Goal: Task Accomplishment & Management: Manage account settings

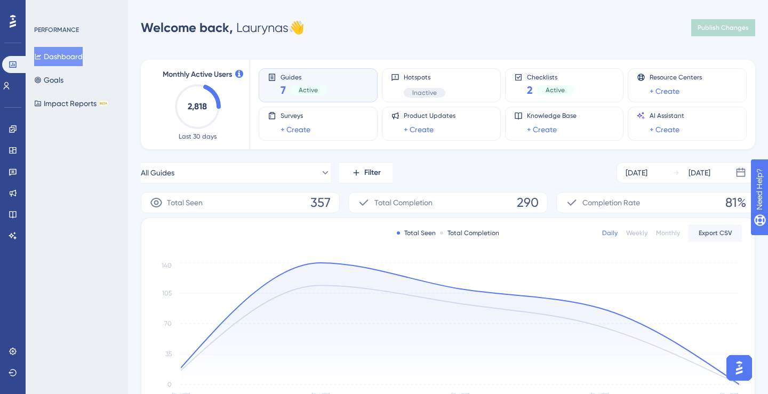
click at [338, 87] on div "Guides 7 Active" at bounding box center [318, 85] width 101 height 25
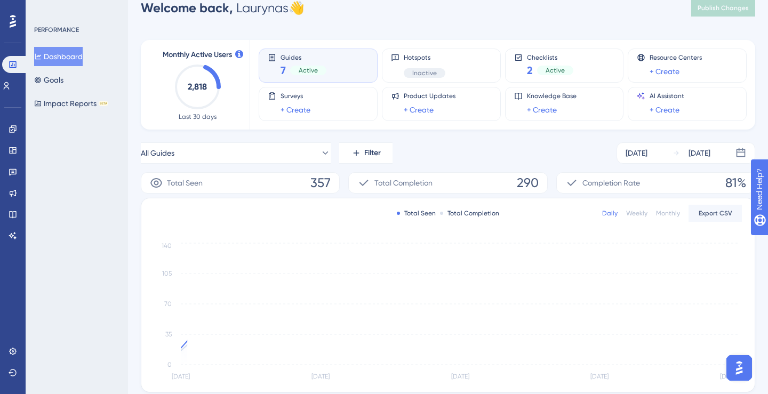
scroll to position [25, 0]
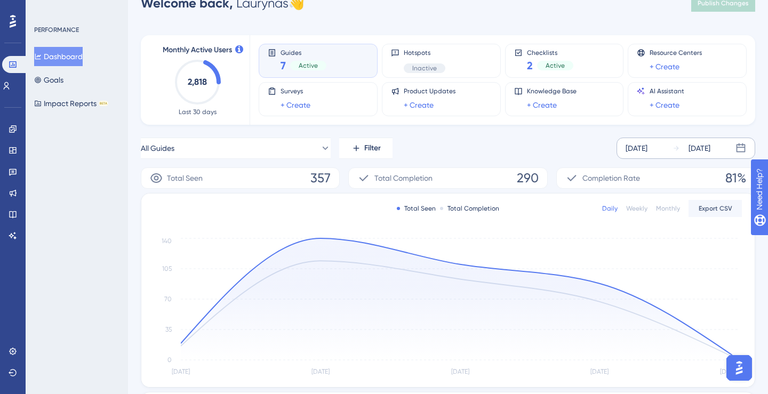
click at [648, 150] on div "[DATE]" at bounding box center [637, 148] width 22 height 13
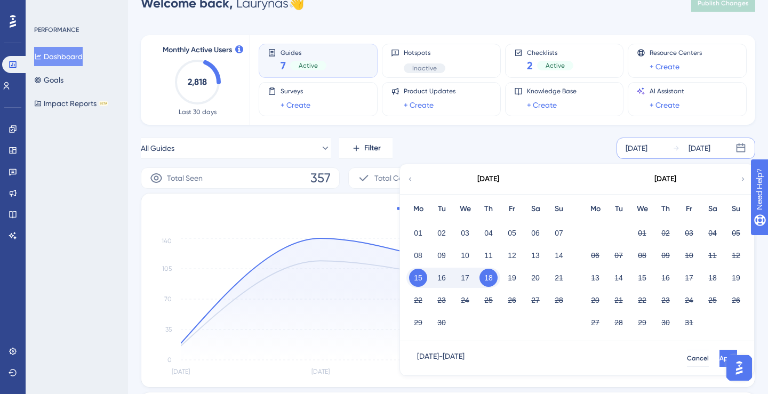
click at [490, 279] on button "18" at bounding box center [489, 278] width 18 height 18
click at [507, 279] on button "19" at bounding box center [512, 278] width 18 height 18
click at [720, 361] on span "Apply" at bounding box center [729, 358] width 18 height 9
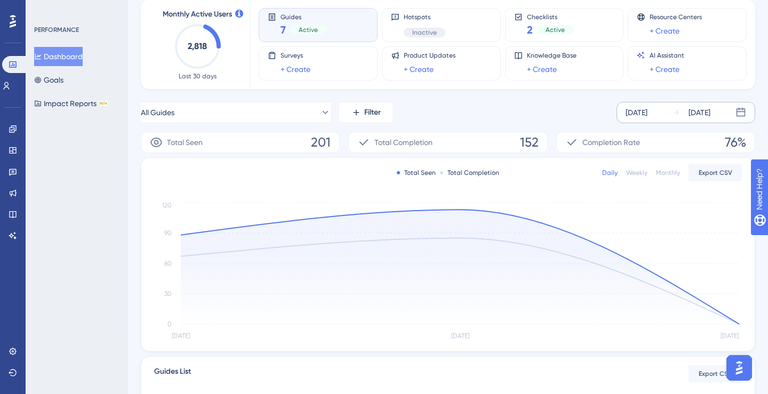
scroll to position [43, 0]
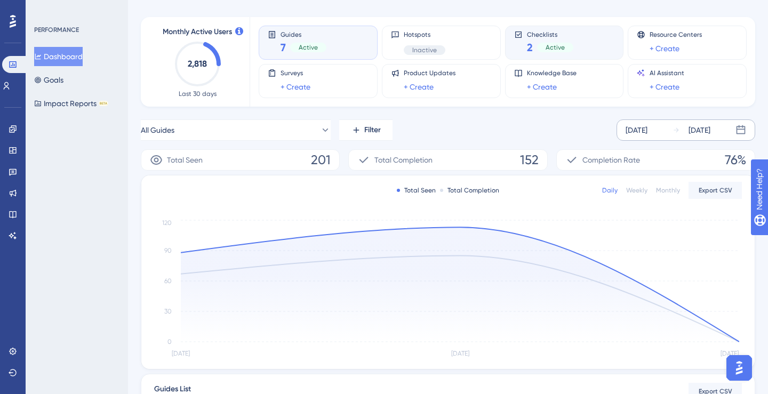
click at [581, 36] on div "Checklists 2 Active" at bounding box center [564, 42] width 101 height 25
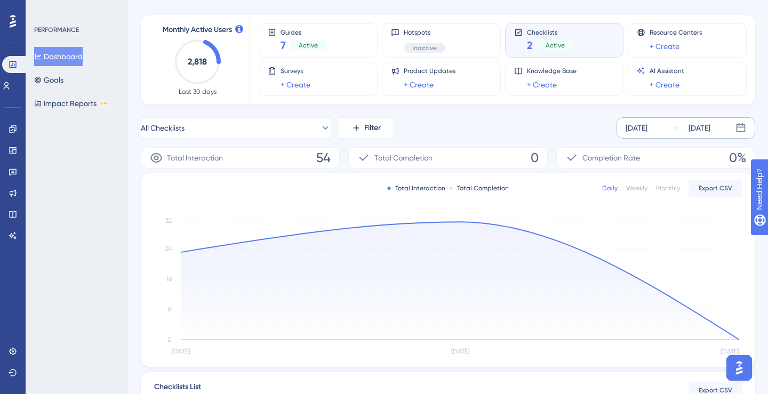
scroll to position [0, 0]
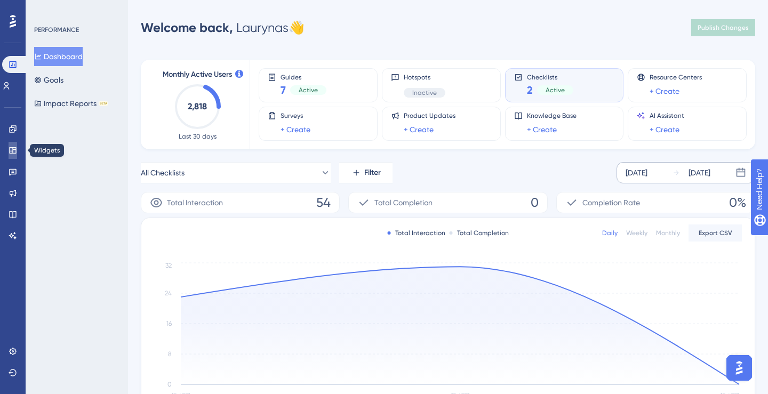
click at [17, 154] on link at bounding box center [13, 150] width 9 height 17
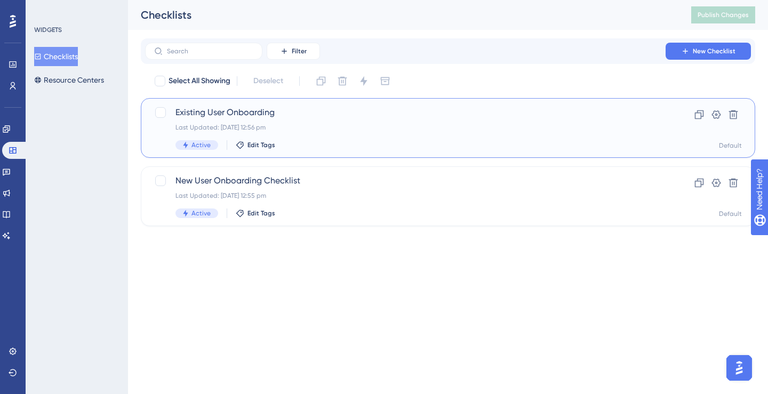
click at [238, 116] on span "Existing User Onboarding" at bounding box center [406, 112] width 460 height 13
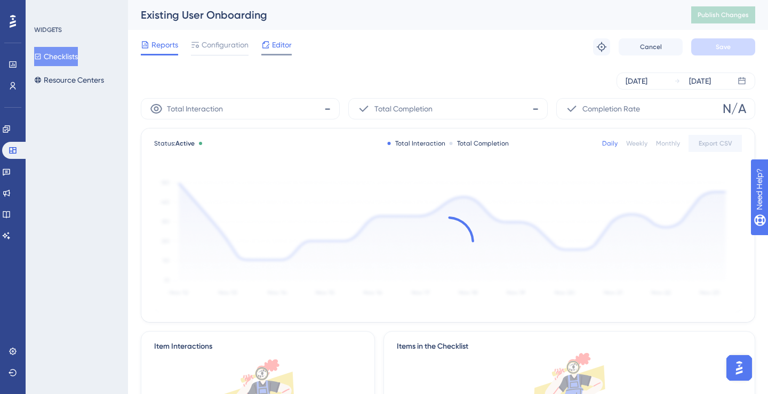
click at [276, 49] on span "Editor" at bounding box center [282, 44] width 20 height 13
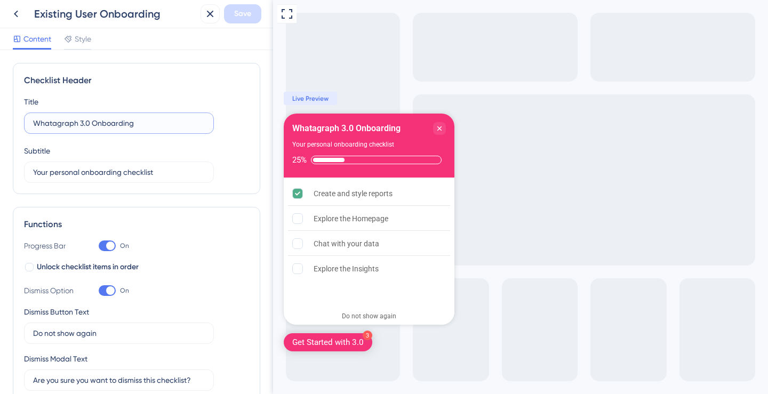
click at [93, 123] on input "Whatagraph 3.0 Onboarding" at bounding box center [119, 123] width 172 height 12
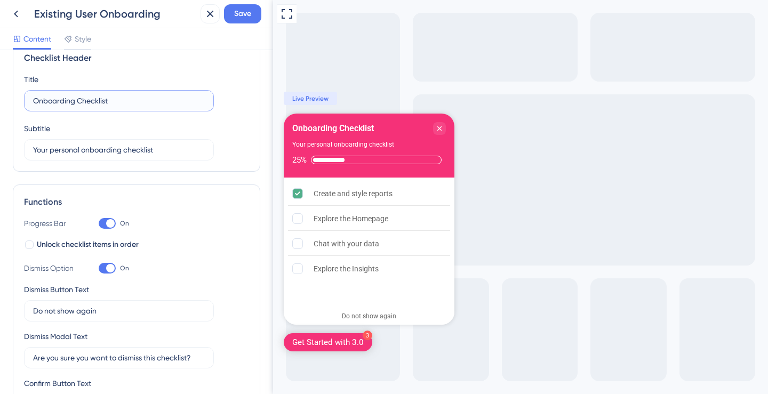
scroll to position [26, 0]
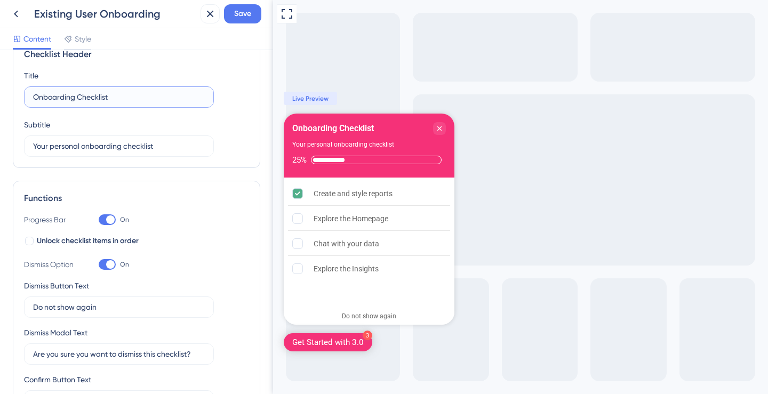
type input "Onboarding Checklist"
click at [111, 218] on div at bounding box center [110, 220] width 9 height 9
click at [99, 220] on input "On" at bounding box center [98, 220] width 1 height 1
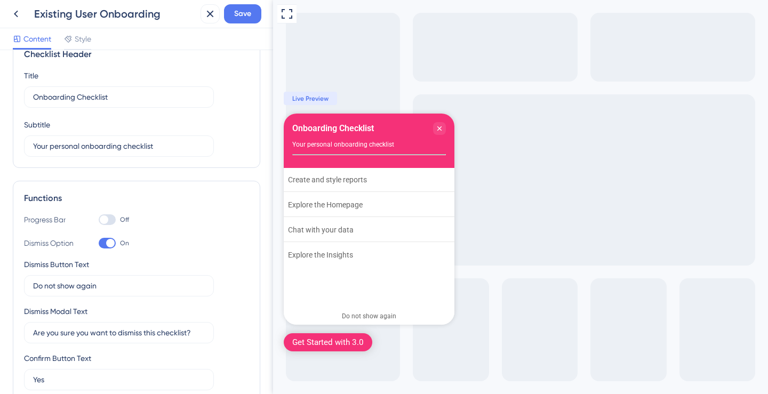
click at [111, 218] on div at bounding box center [107, 219] width 17 height 11
click at [99, 220] on input "Off" at bounding box center [98, 220] width 1 height 1
checkbox input "true"
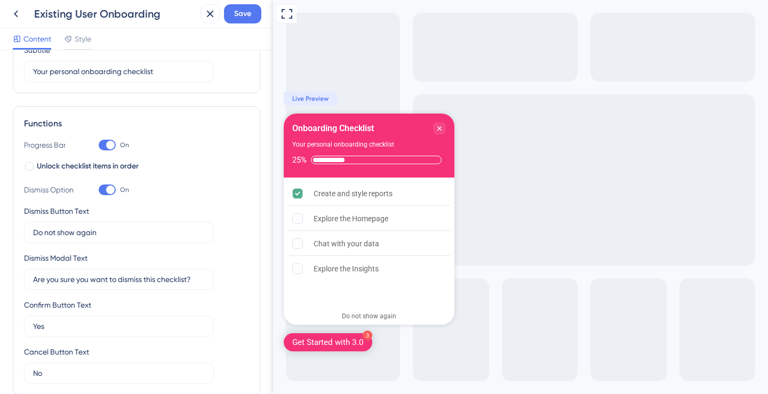
scroll to position [0, 0]
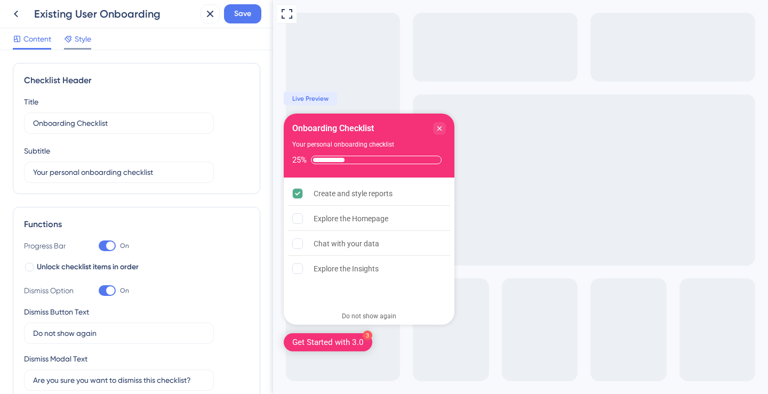
click at [88, 39] on span "Style" at bounding box center [83, 39] width 17 height 13
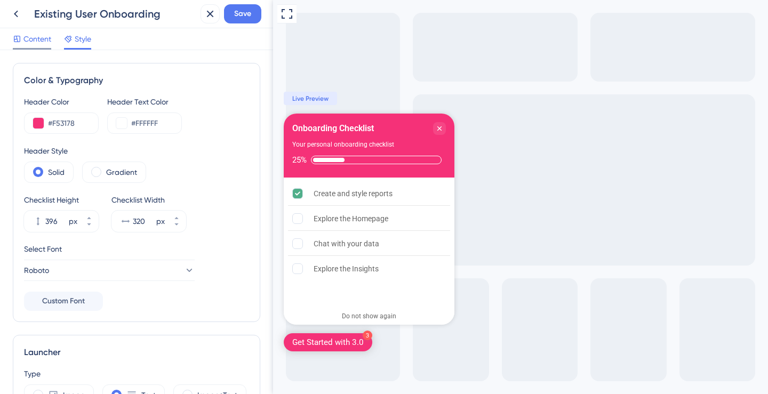
click at [42, 45] on span "Content" at bounding box center [37, 39] width 28 height 13
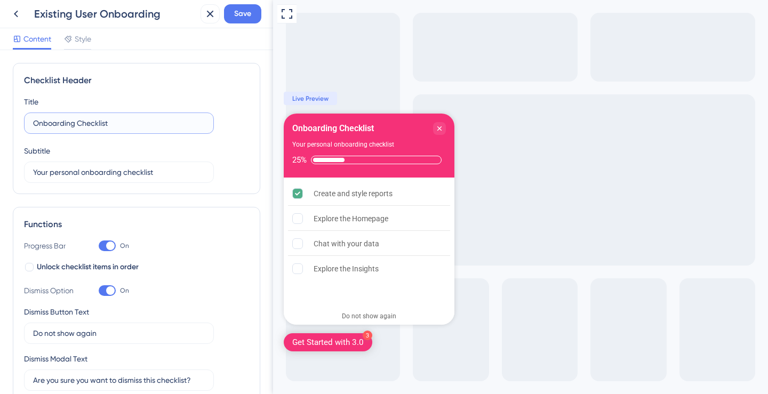
click at [76, 126] on input "Onboarding Checklist" at bounding box center [119, 123] width 172 height 12
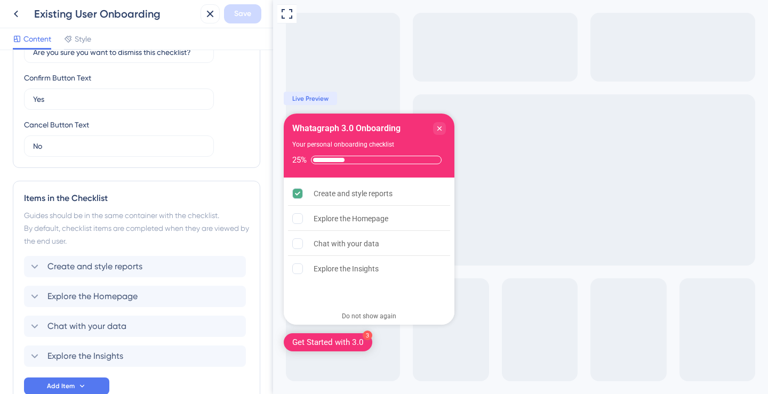
scroll to position [395, 0]
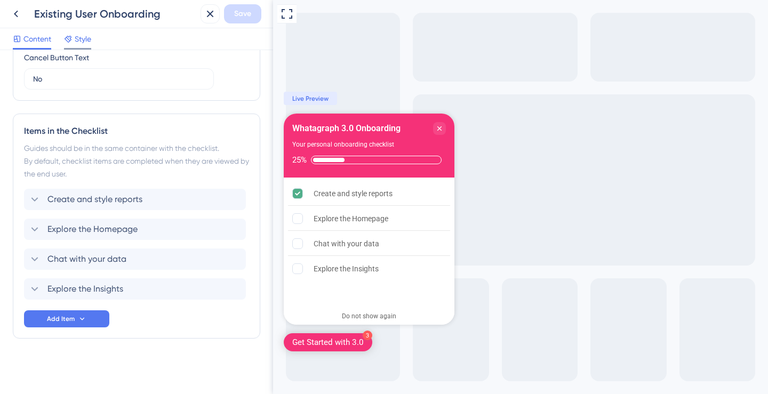
type input "Whatagraph 3.0 Onboarding"
click at [89, 38] on span "Style" at bounding box center [83, 39] width 17 height 13
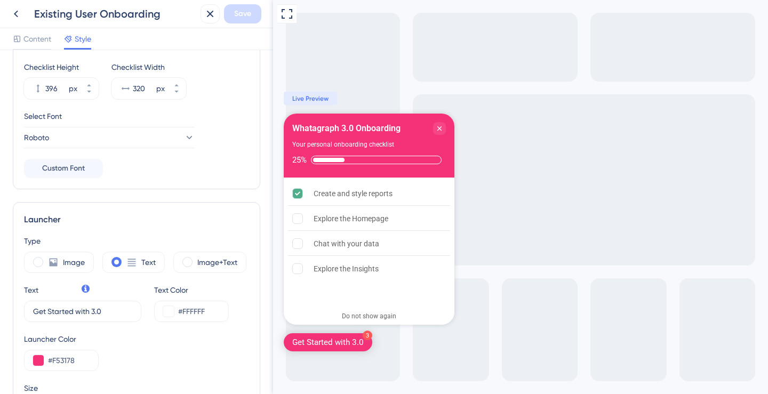
scroll to position [135, 0]
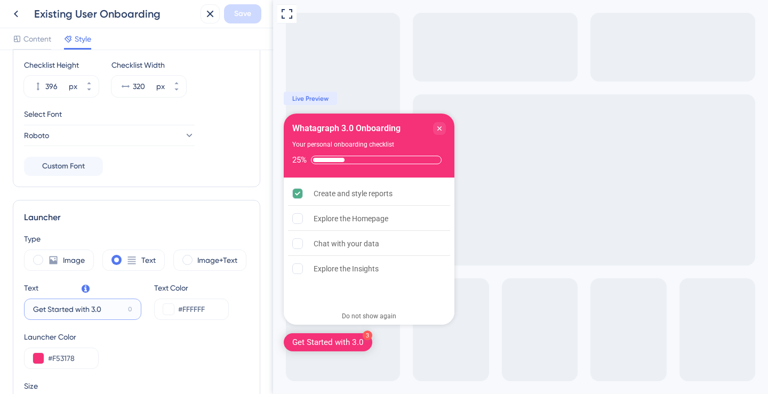
click at [109, 310] on input "Get Started with 3.0" at bounding box center [78, 310] width 91 height 12
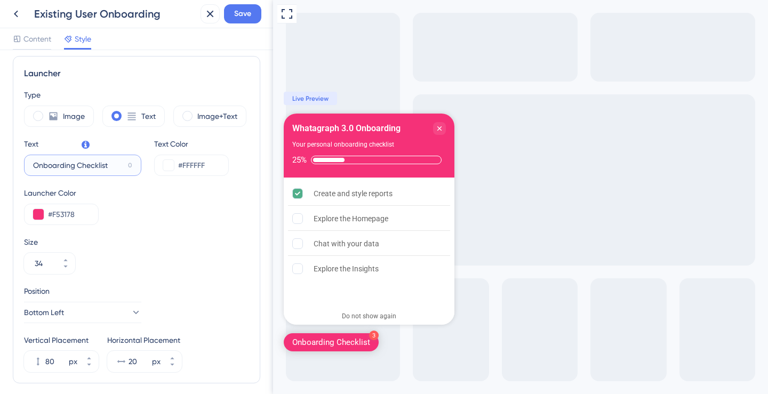
scroll to position [278, 0]
type input "Onboarding Checklist"
click at [176, 119] on div "Image+Text" at bounding box center [209, 116] width 73 height 21
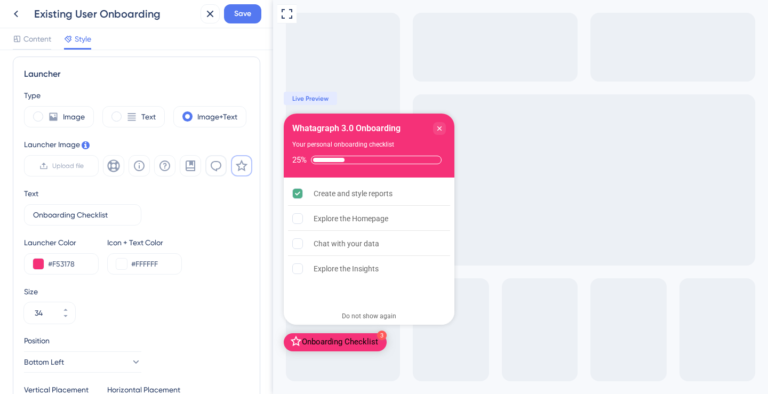
click at [220, 175] on button at bounding box center [215, 165] width 21 height 21
click at [198, 170] on button at bounding box center [190, 165] width 21 height 21
click at [134, 168] on icon at bounding box center [139, 166] width 11 height 11
click at [161, 168] on icon at bounding box center [164, 166] width 13 height 13
click at [120, 164] on button at bounding box center [113, 165] width 21 height 21
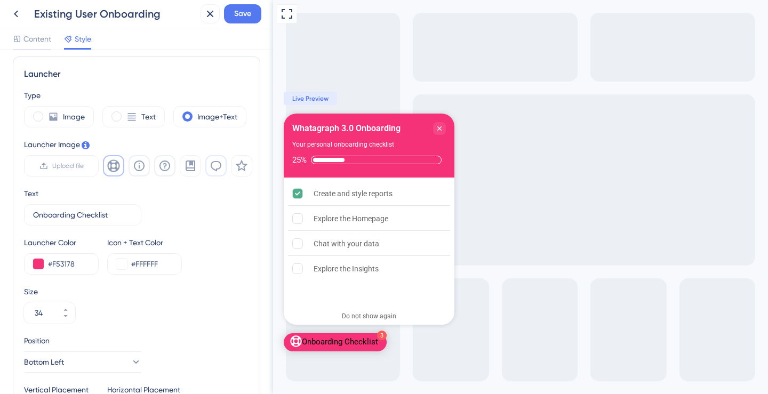
click at [208, 172] on button at bounding box center [215, 165] width 21 height 21
click at [197, 171] on button at bounding box center [190, 165] width 21 height 21
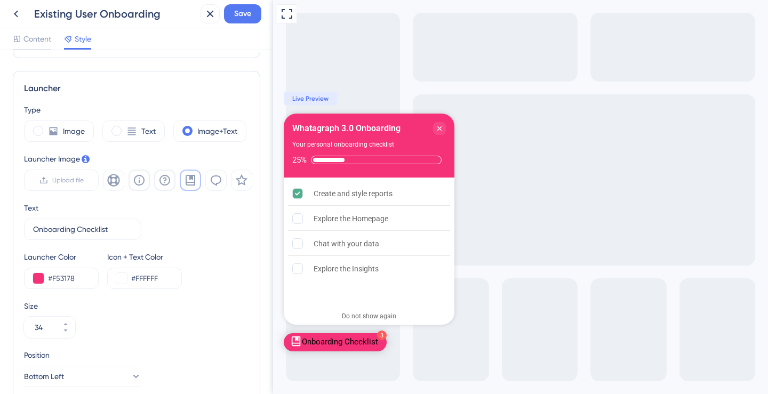
scroll to position [265, 0]
click at [68, 333] on icon at bounding box center [65, 330] width 6 height 6
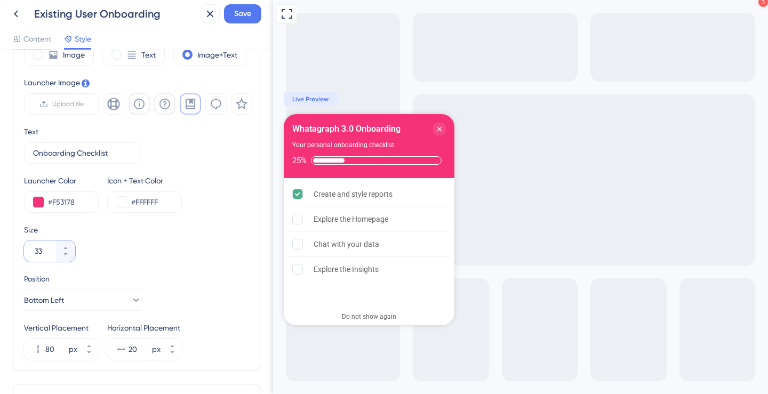
scroll to position [339, 0]
click at [69, 244] on button "33" at bounding box center [65, 247] width 19 height 11
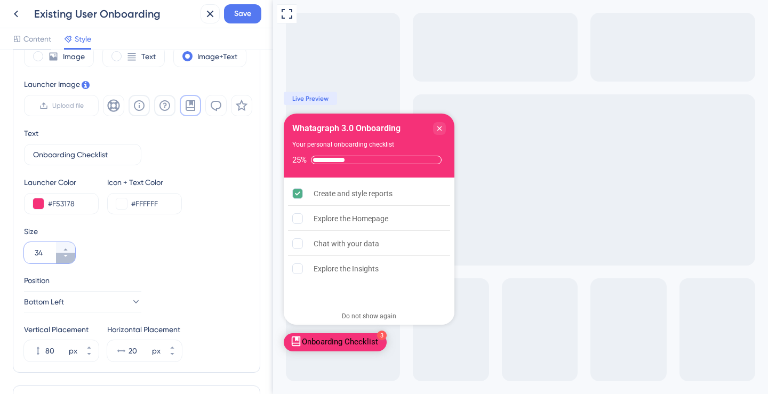
click at [68, 259] on icon at bounding box center [65, 256] width 6 height 6
click at [65, 248] on icon at bounding box center [65, 249] width 6 height 6
click at [67, 257] on icon at bounding box center [65, 256] width 6 height 6
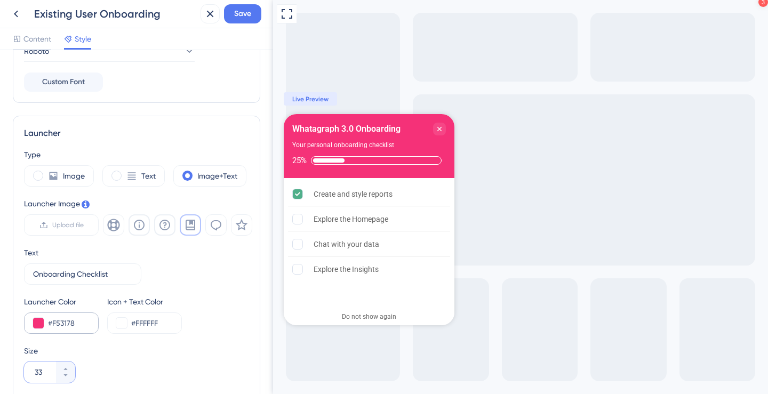
scroll to position [252, 0]
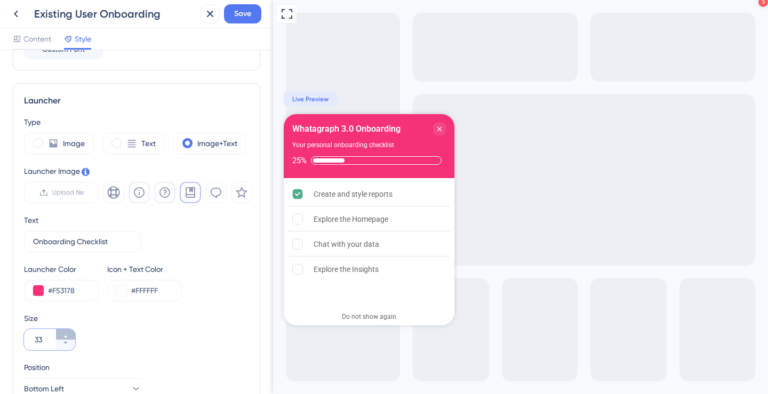
click at [63, 338] on icon at bounding box center [65, 336] width 6 height 6
type input "34"
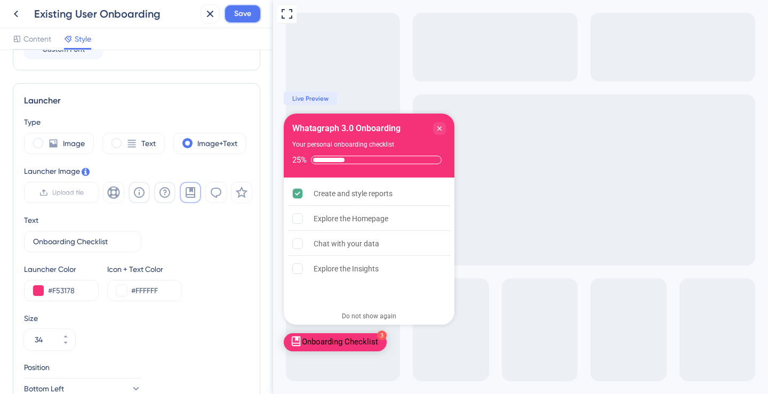
click at [249, 11] on span "Save" at bounding box center [242, 13] width 17 height 13
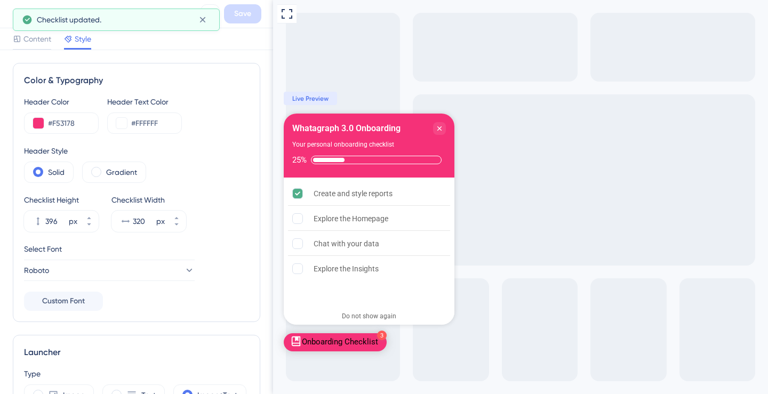
scroll to position [0, 0]
click at [11, 10] on icon at bounding box center [16, 13] width 13 height 13
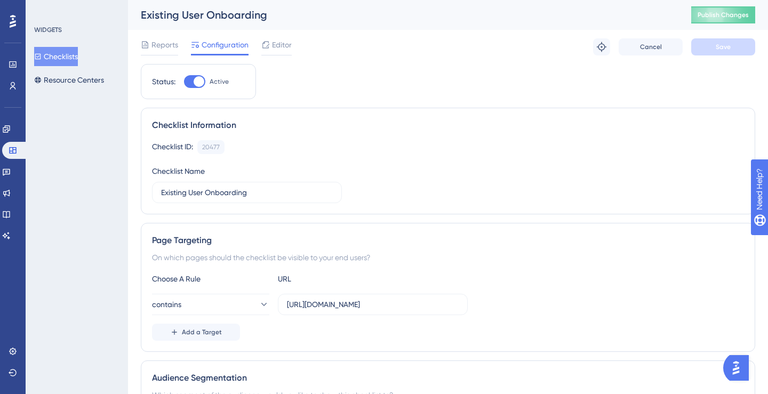
click at [70, 61] on button "Checklists" at bounding box center [56, 56] width 44 height 19
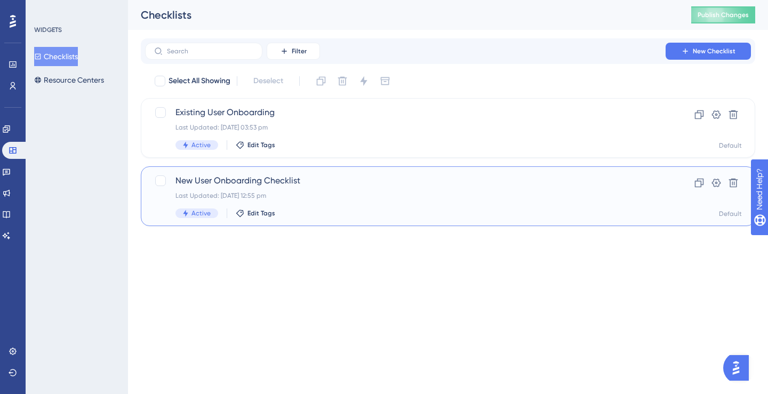
click at [216, 180] on span "New User Onboarding Checklist" at bounding box center [406, 180] width 460 height 13
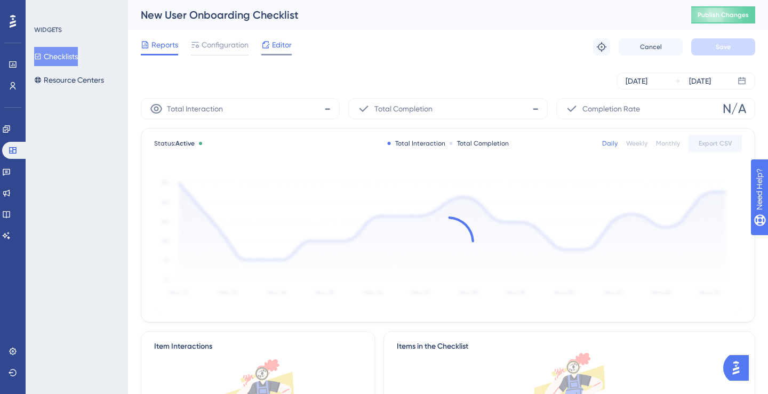
click at [269, 45] on icon at bounding box center [265, 45] width 9 height 9
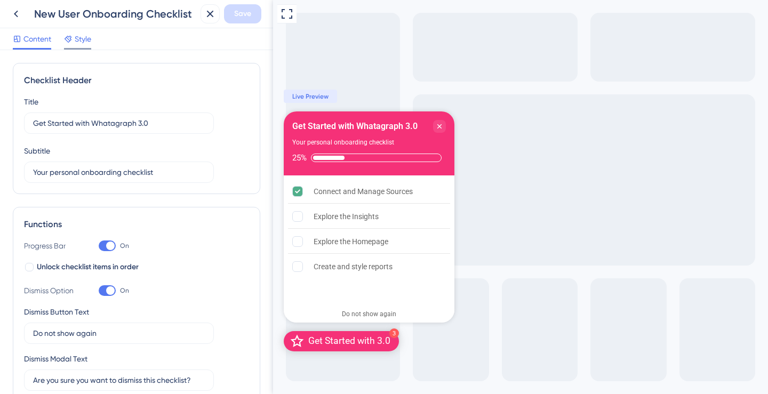
click at [75, 46] on div "Style" at bounding box center [77, 41] width 27 height 17
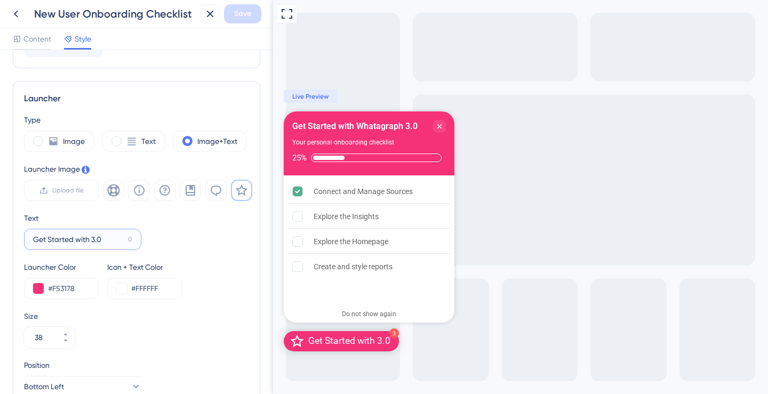
click at [80, 238] on input "Get Started with 3.0" at bounding box center [78, 240] width 91 height 12
type input "Onboarding Checklist"
click at [242, 197] on button at bounding box center [241, 190] width 21 height 21
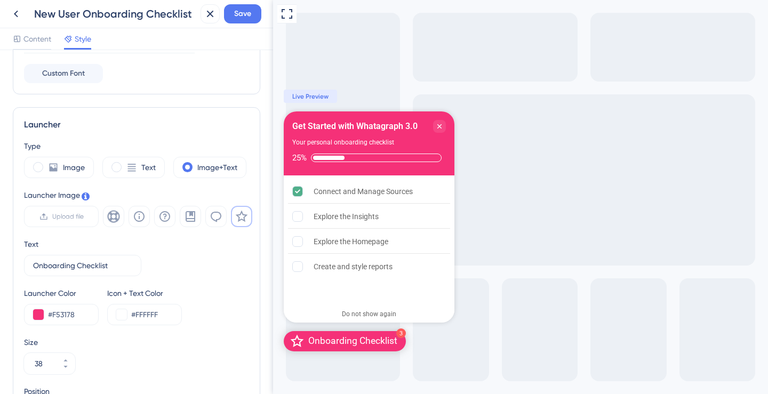
scroll to position [227, 0]
click at [65, 371] on button "38" at bounding box center [65, 369] width 19 height 11
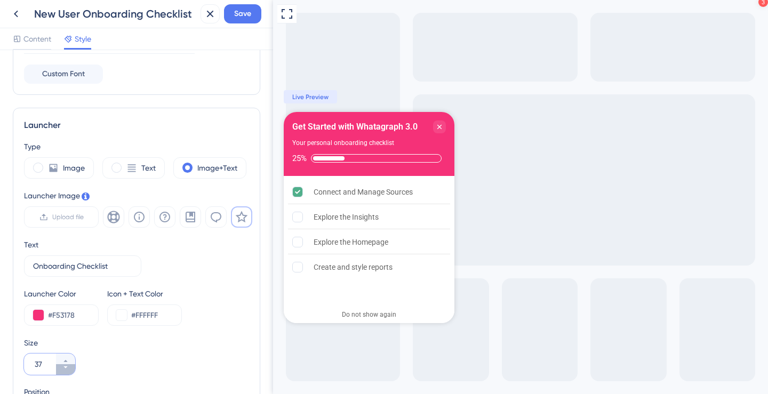
click at [65, 371] on button "37" at bounding box center [65, 369] width 19 height 11
click at [69, 370] on button "36" at bounding box center [65, 369] width 19 height 11
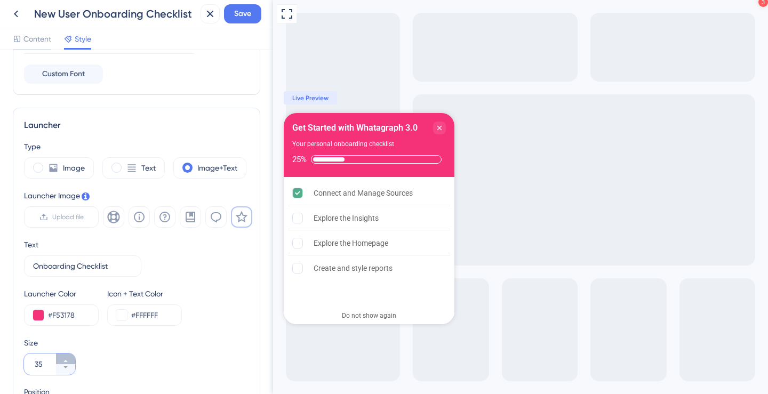
click at [67, 361] on icon at bounding box center [65, 361] width 6 height 6
type input "36"
click at [237, 21] on button "Save" at bounding box center [242, 13] width 37 height 19
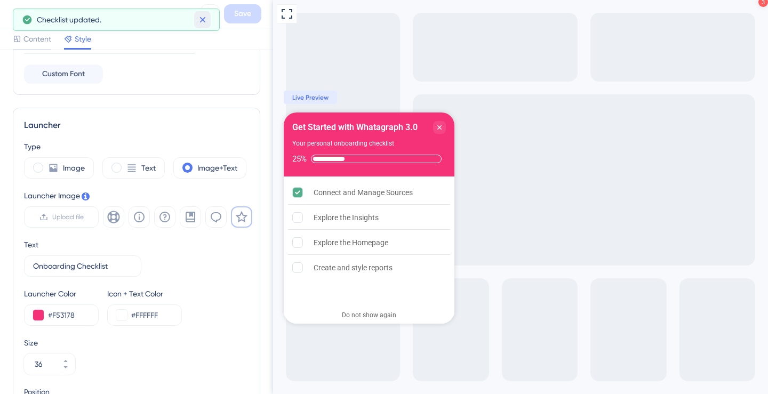
click at [206, 19] on icon at bounding box center [202, 19] width 11 height 11
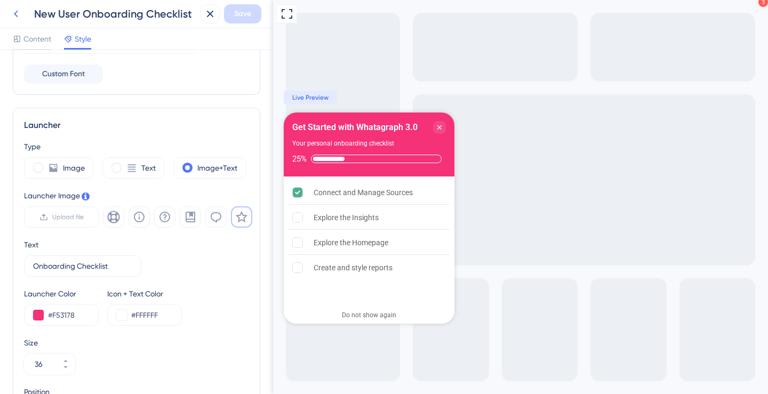
click at [17, 12] on icon at bounding box center [16, 13] width 13 height 13
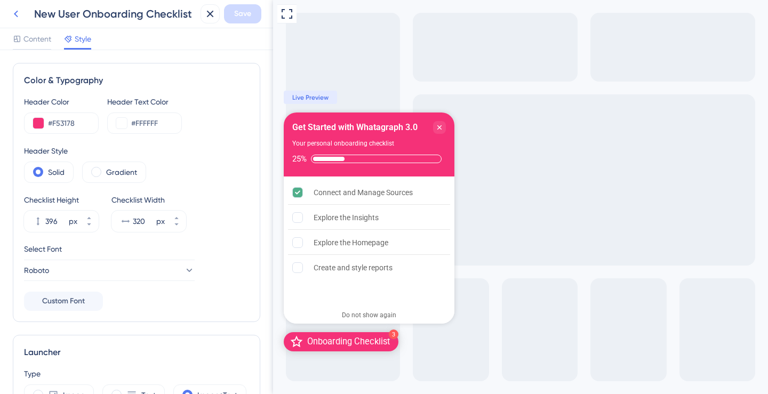
click at [15, 15] on icon at bounding box center [16, 13] width 13 height 13
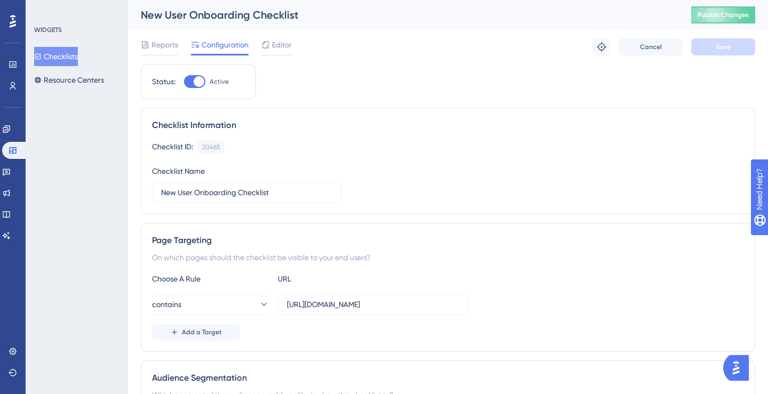
click at [65, 58] on button "Checklists" at bounding box center [56, 56] width 44 height 19
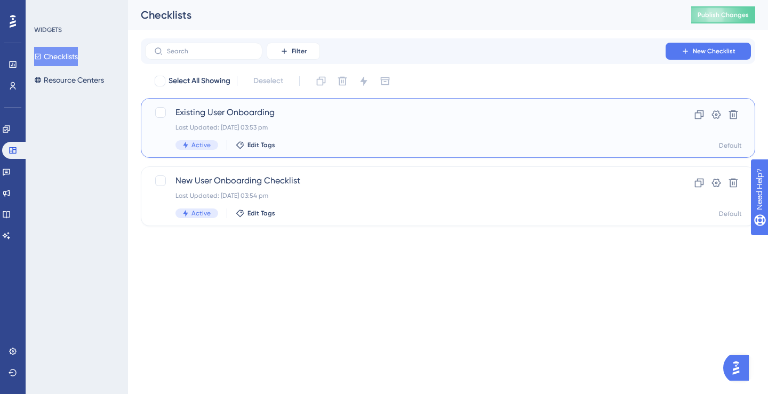
click at [222, 123] on div "Last Updated: [DATE] 03:53 pm" at bounding box center [406, 127] width 460 height 9
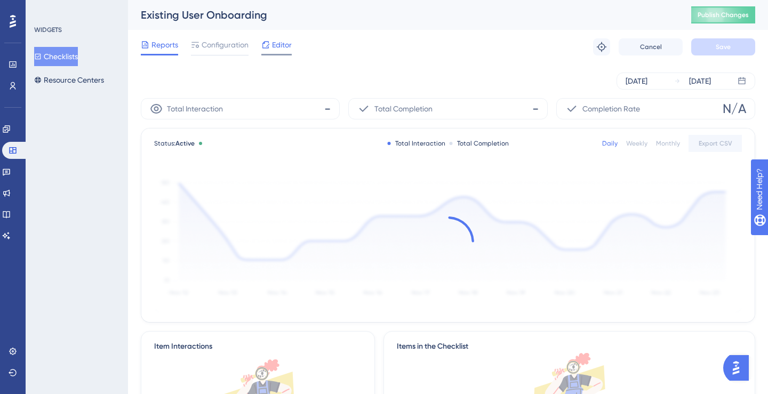
click at [274, 47] on span "Editor" at bounding box center [282, 44] width 20 height 13
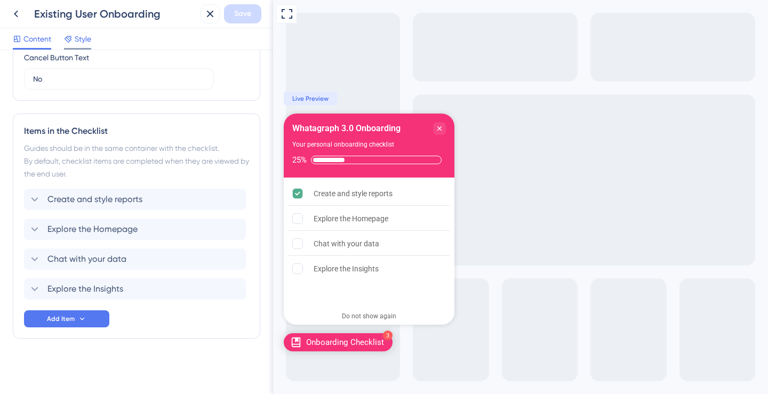
click at [78, 42] on span "Style" at bounding box center [83, 39] width 17 height 13
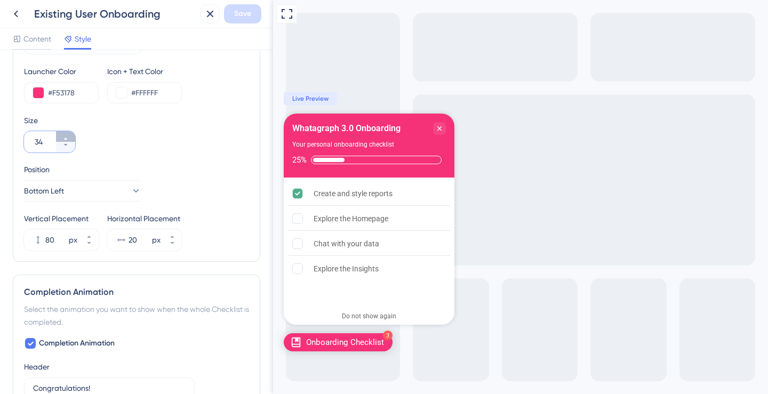
click at [68, 139] on icon at bounding box center [65, 139] width 6 height 6
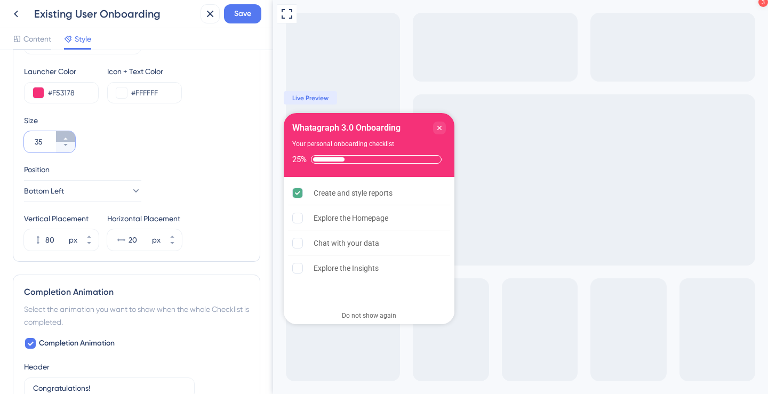
click at [68, 139] on icon at bounding box center [65, 139] width 6 height 6
type input "36"
click at [248, 19] on span "Save" at bounding box center [242, 13] width 17 height 13
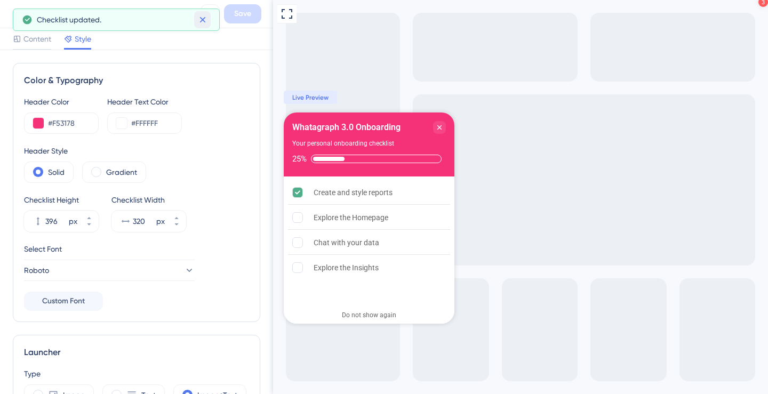
click at [201, 21] on icon at bounding box center [202, 19] width 11 height 11
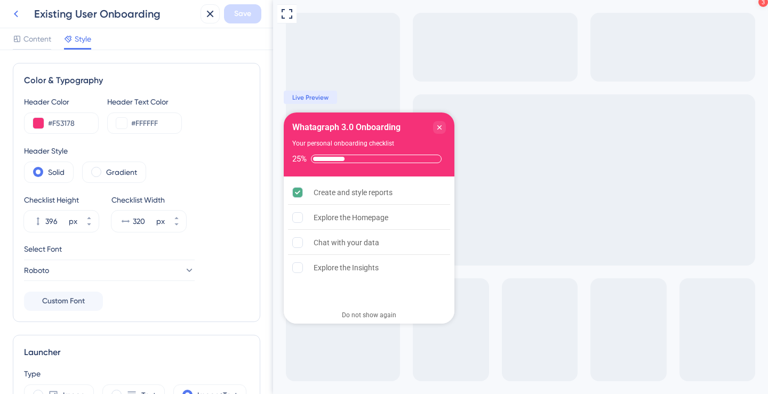
click at [15, 14] on icon at bounding box center [16, 14] width 4 height 7
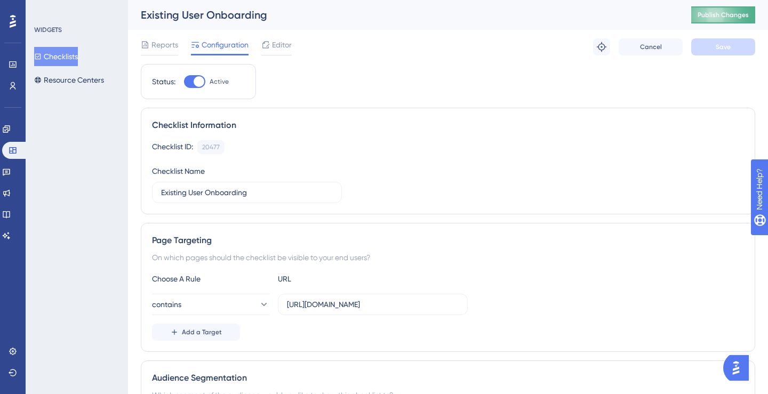
click at [716, 19] on span "Publish Changes" at bounding box center [723, 15] width 51 height 9
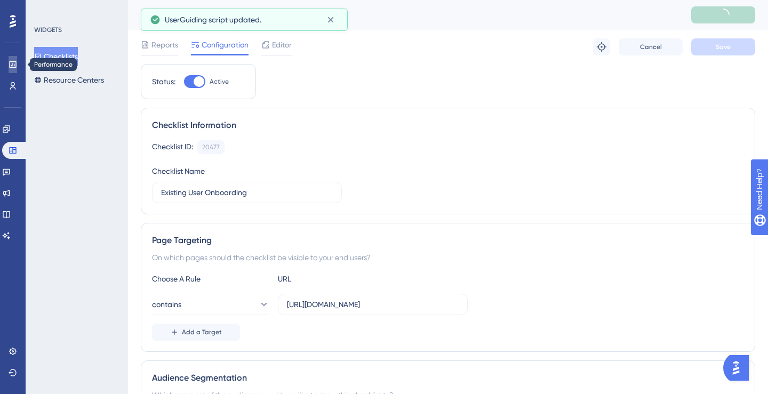
click at [13, 67] on icon at bounding box center [13, 64] width 9 height 9
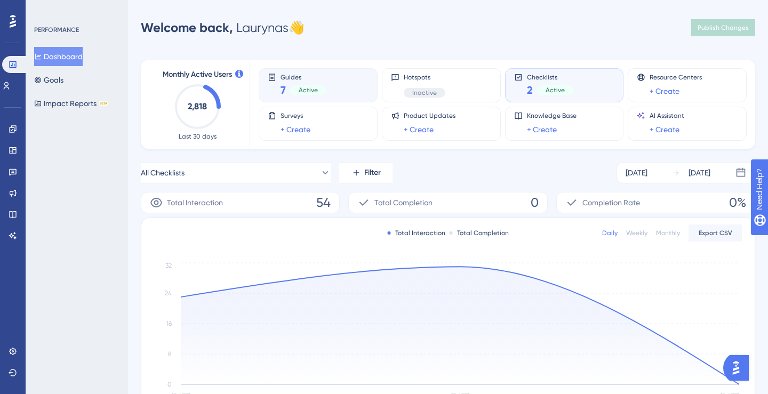
click at [331, 79] on div "Guides 7 Active" at bounding box center [318, 85] width 101 height 25
